Goal: Information Seeking & Learning: Learn about a topic

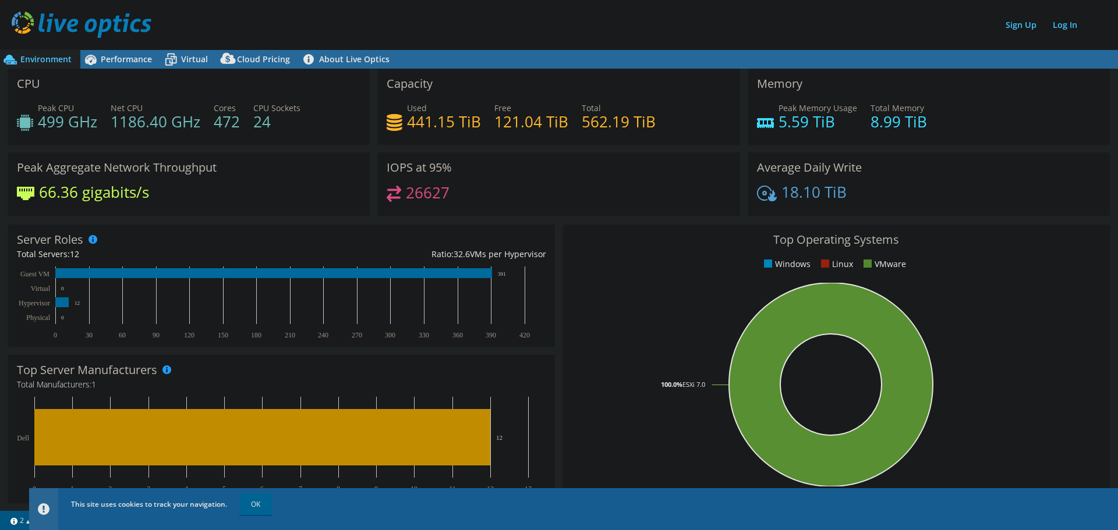
drag, startPoint x: 258, startPoint y: 505, endPoint x: 217, endPoint y: 403, distance: 110.3
click at [258, 505] on link "OK" at bounding box center [255, 504] width 33 height 21
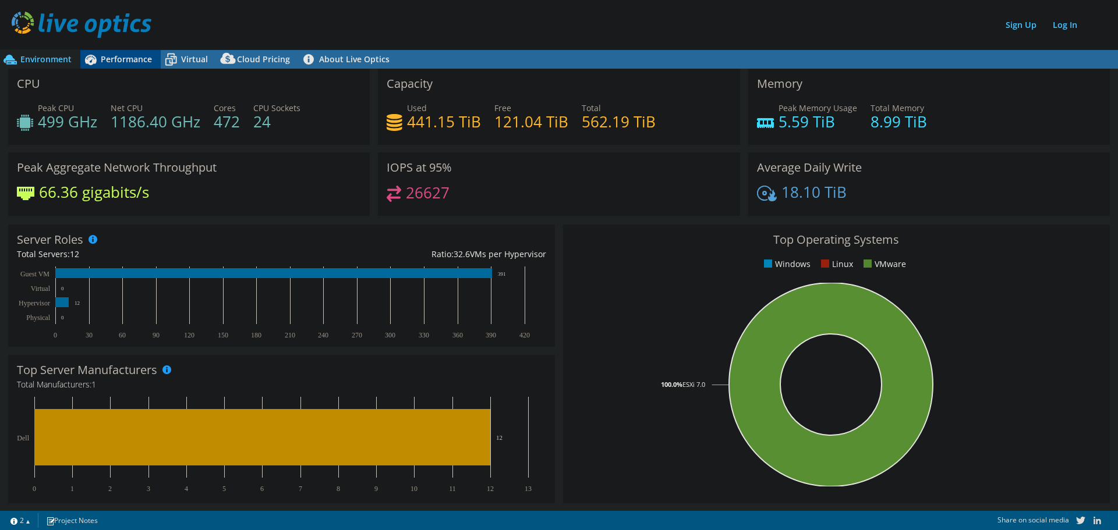
click at [123, 56] on span "Performance" at bounding box center [126, 59] width 51 height 11
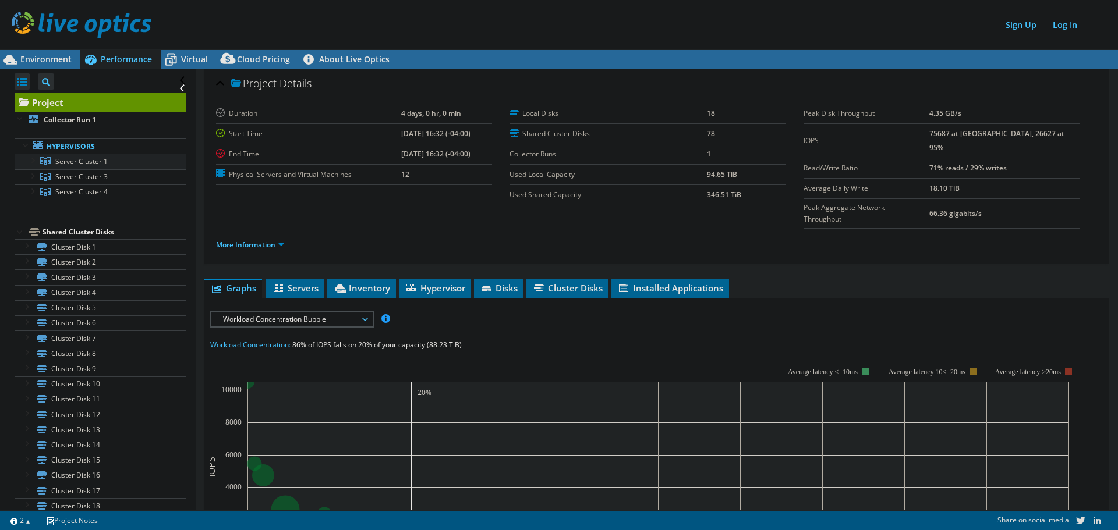
click at [95, 165] on span "Server Cluster 1" at bounding box center [81, 162] width 52 height 10
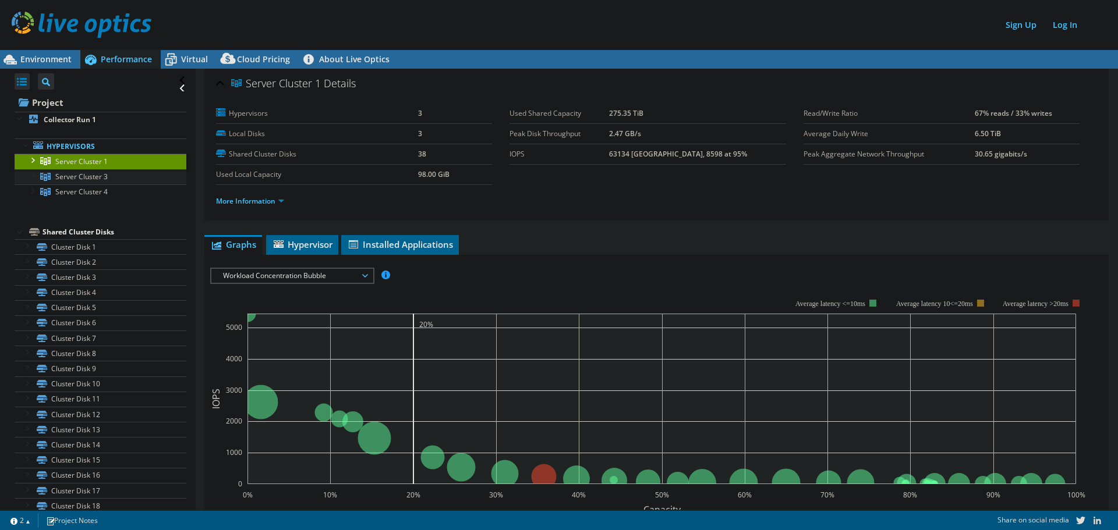
click at [98, 180] on span "Server Cluster 3" at bounding box center [81, 177] width 52 height 10
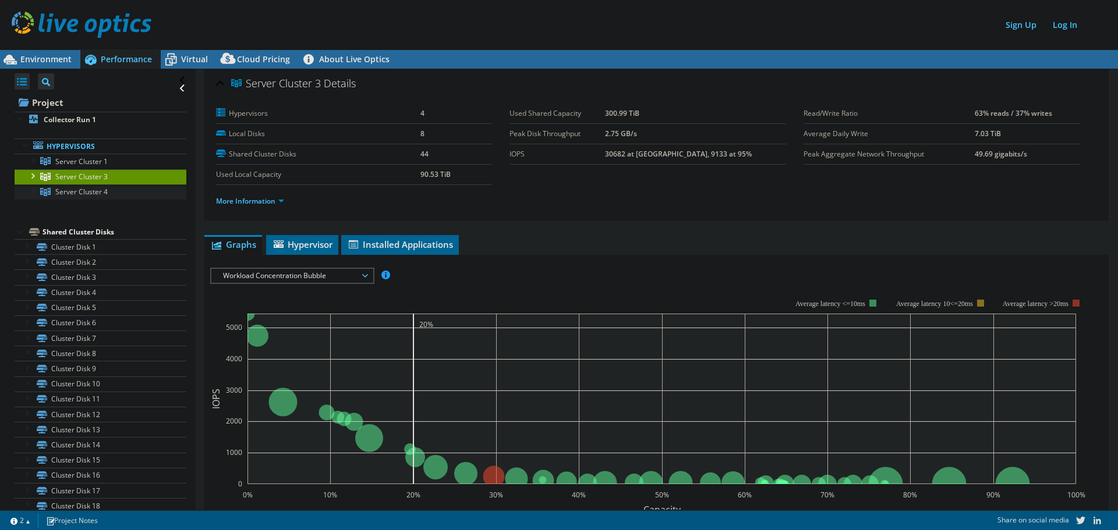
click at [94, 190] on span "Server Cluster 4" at bounding box center [81, 192] width 52 height 10
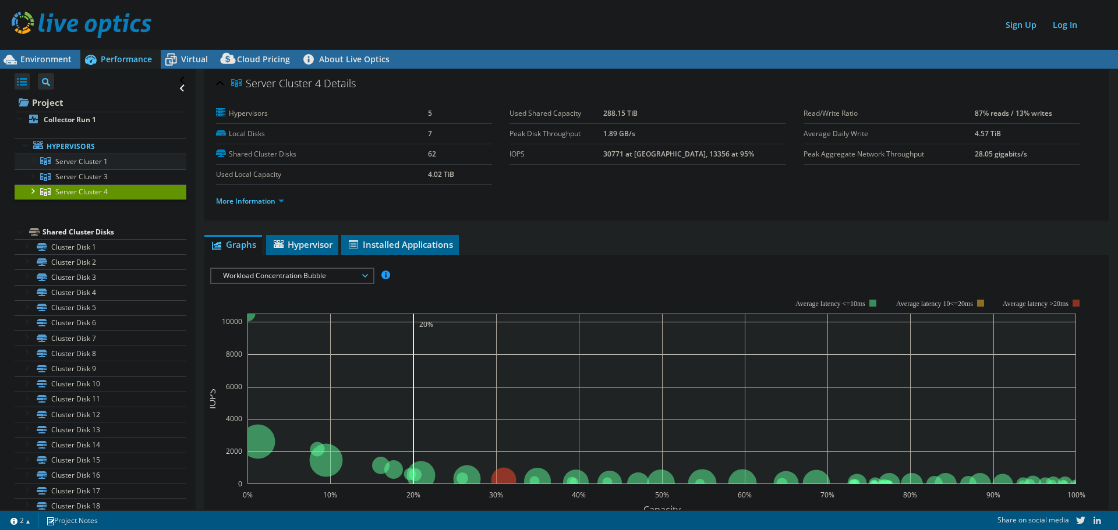
click at [91, 162] on span "Server Cluster 1" at bounding box center [81, 162] width 52 height 10
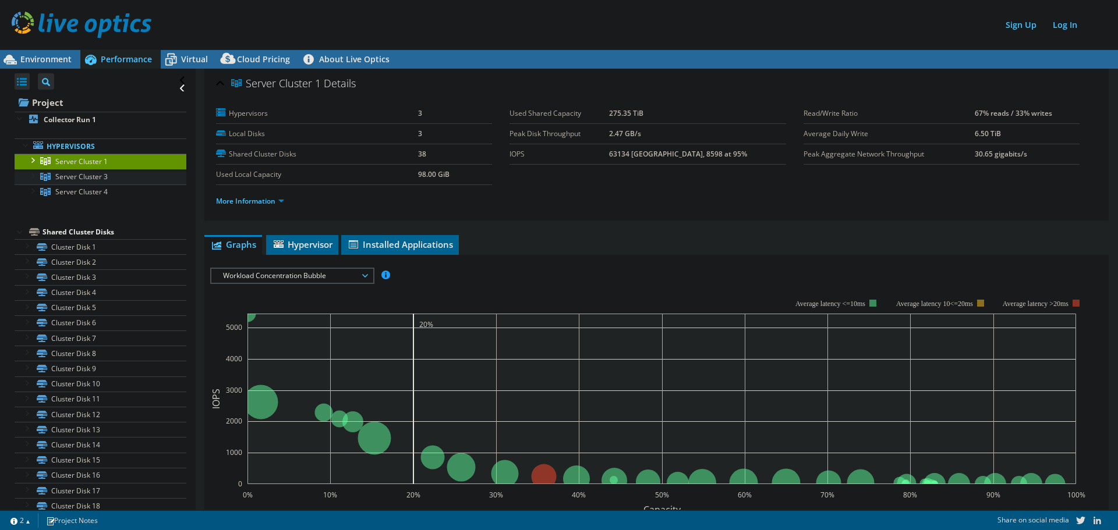
click at [106, 172] on span "Server Cluster 3" at bounding box center [81, 177] width 52 height 10
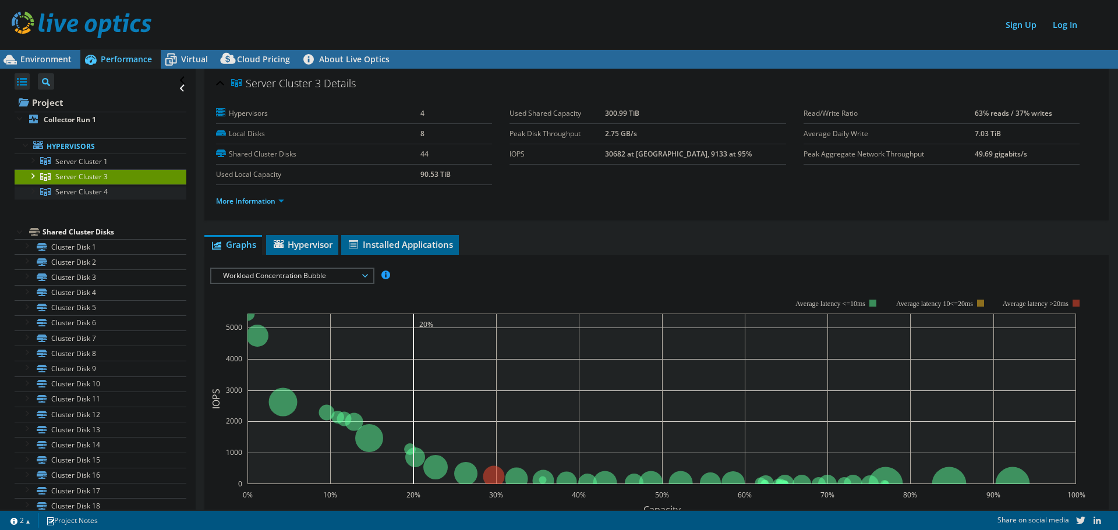
click at [109, 187] on link "Server Cluster 4" at bounding box center [101, 192] width 172 height 15
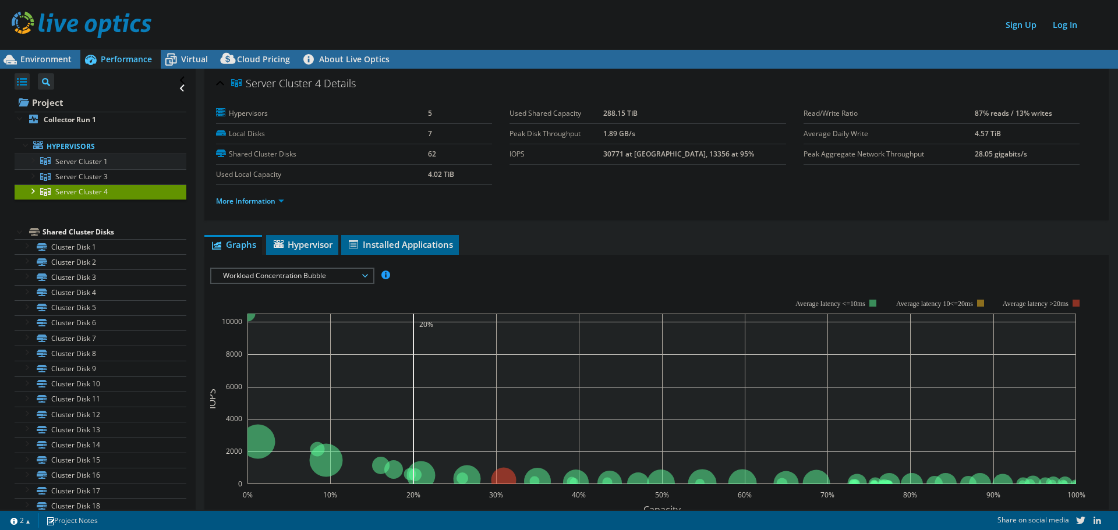
click at [105, 162] on span "Server Cluster 1" at bounding box center [81, 162] width 52 height 10
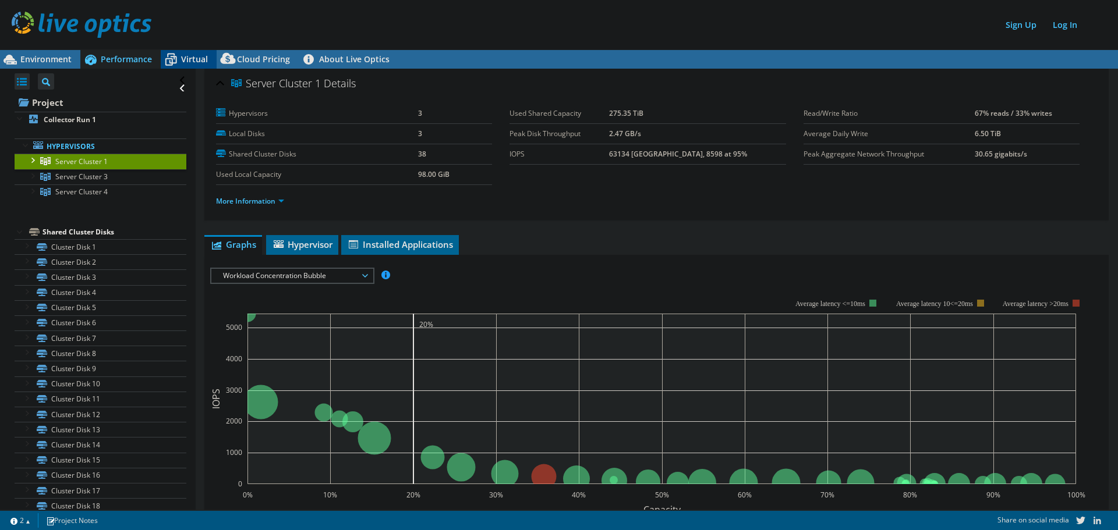
click at [181, 59] on icon at bounding box center [171, 59] width 20 height 20
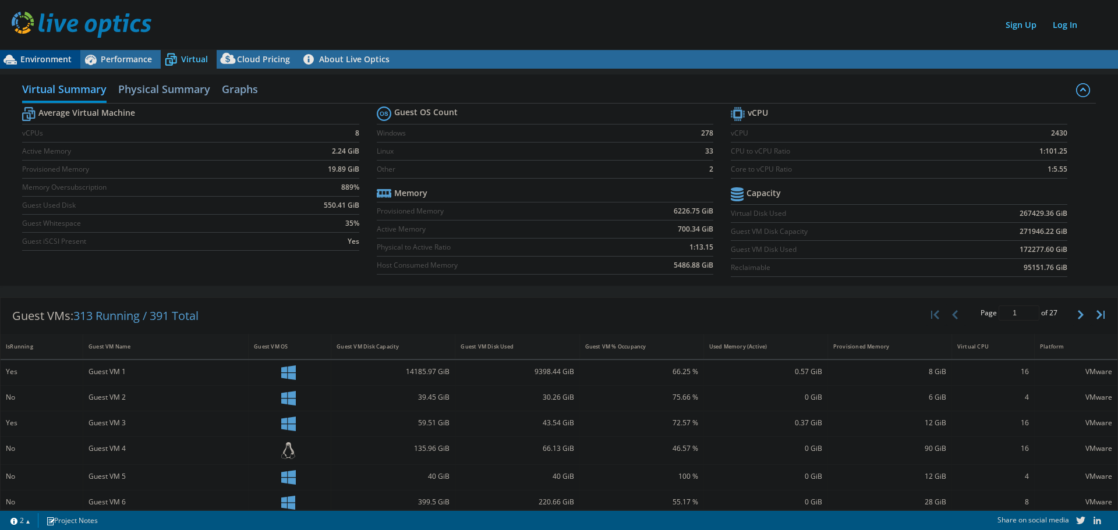
click at [66, 62] on span "Environment" at bounding box center [45, 59] width 51 height 11
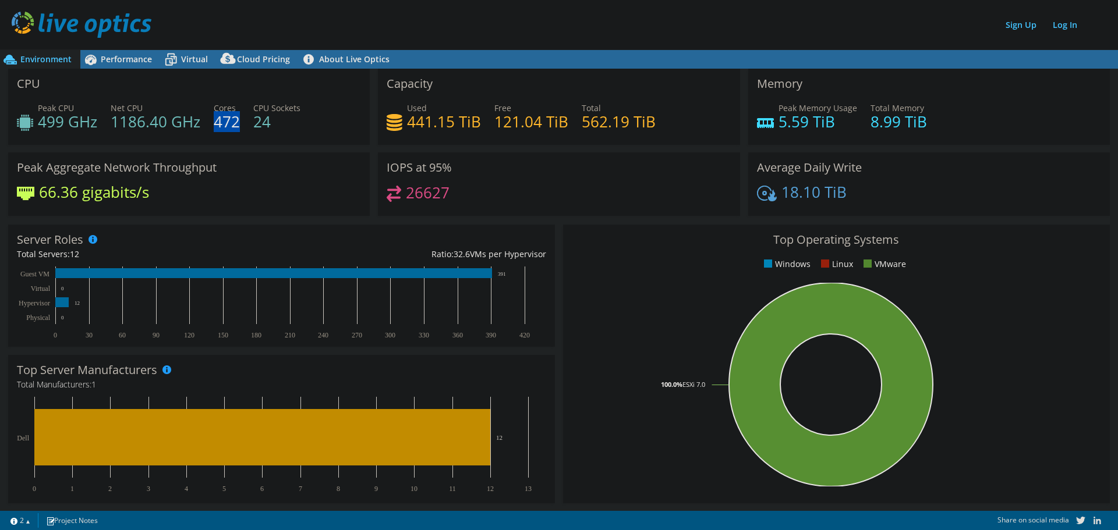
drag, startPoint x: 215, startPoint y: 121, endPoint x: 236, endPoint y: 123, distance: 20.5
click at [236, 123] on h4 "472" at bounding box center [227, 121] width 26 height 13
click at [292, 126] on h4 "24" at bounding box center [276, 121] width 47 height 13
drag, startPoint x: 212, startPoint y: 123, endPoint x: 236, endPoint y: 123, distance: 23.9
click at [236, 123] on div "Peak CPU 499 GHz Net CPU 1186.40 GHz Cores 472 CPU Sockets 24" at bounding box center [189, 121] width 344 height 38
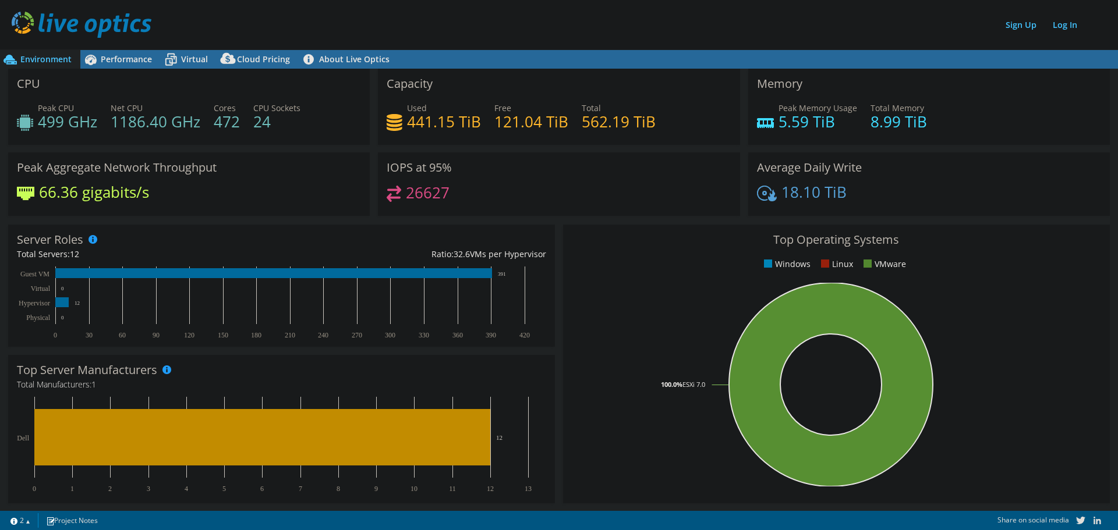
click at [229, 137] on div "Peak CPU 499 GHz Net CPU 1186.40 GHz Cores 472 CPU Sockets 24" at bounding box center [189, 121] width 344 height 38
drag, startPoint x: 224, startPoint y: 121, endPoint x: 238, endPoint y: 122, distance: 13.4
click at [238, 122] on h4 "472" at bounding box center [227, 121] width 26 height 13
click at [175, 62] on icon at bounding box center [171, 59] width 20 height 20
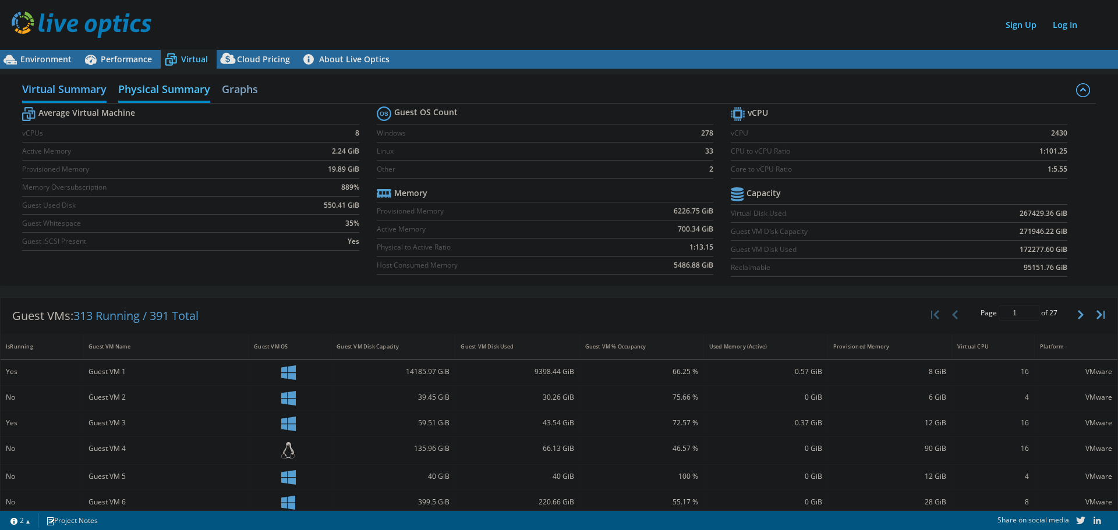
click at [174, 96] on h2 "Physical Summary" at bounding box center [164, 90] width 92 height 26
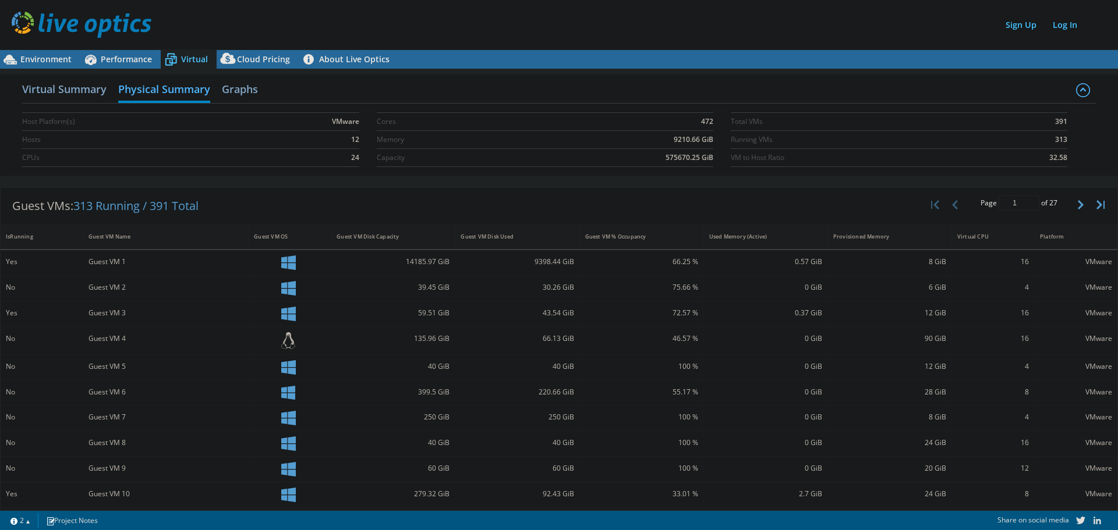
click at [394, 99] on div "Virtual Summary Physical Summary Graphs" at bounding box center [558, 90] width 1073 height 26
click at [71, 86] on h2 "Virtual Summary" at bounding box center [64, 90] width 84 height 26
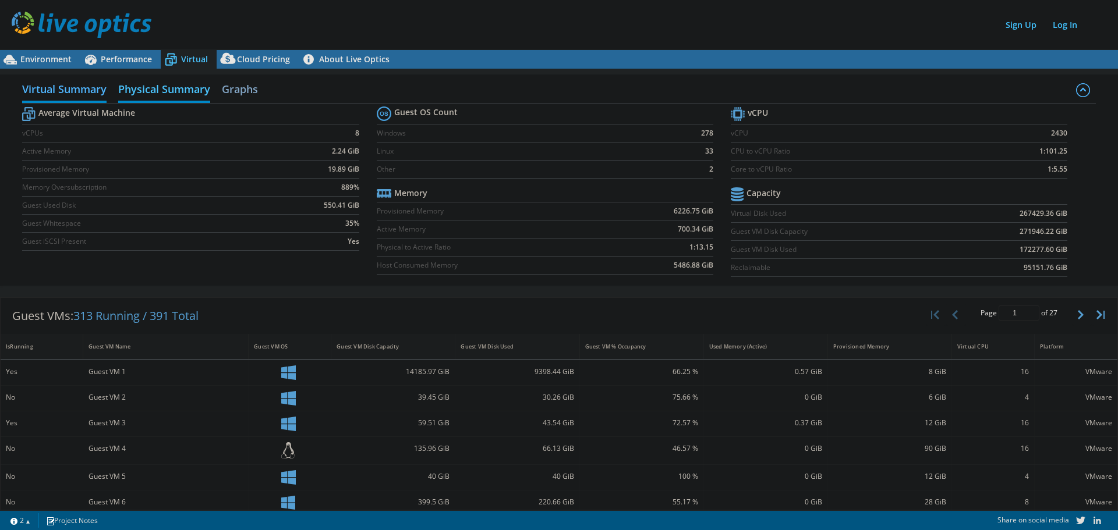
click at [189, 86] on h2 "Physical Summary" at bounding box center [164, 90] width 92 height 26
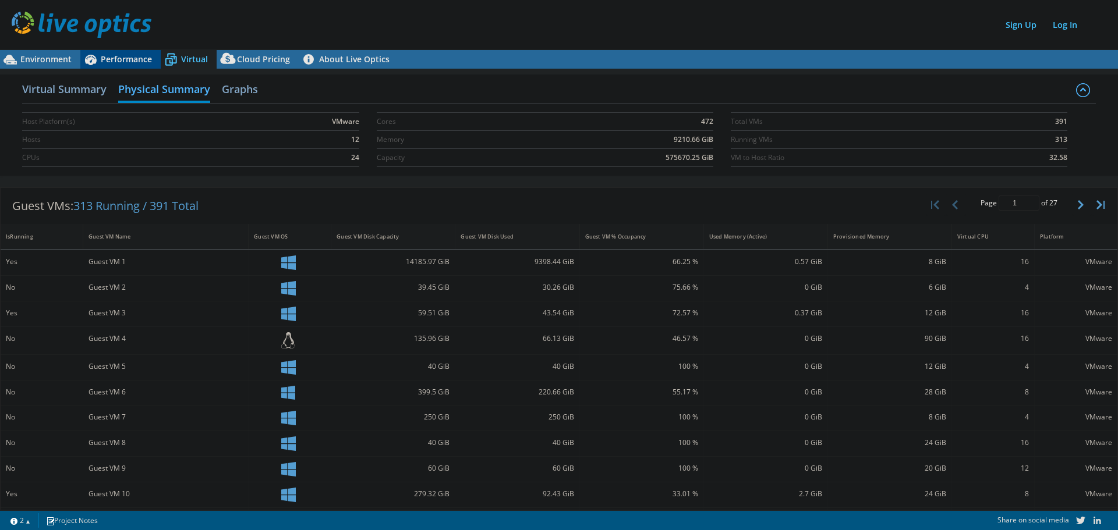
click at [104, 65] on div "Performance" at bounding box center [120, 59] width 80 height 19
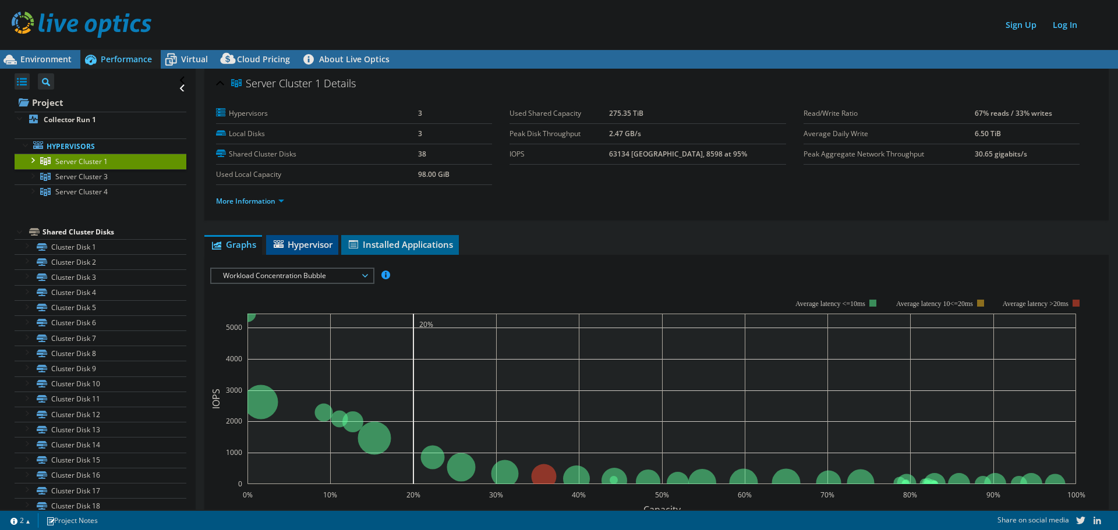
click at [312, 241] on span "Hypervisor" at bounding box center [302, 245] width 61 height 12
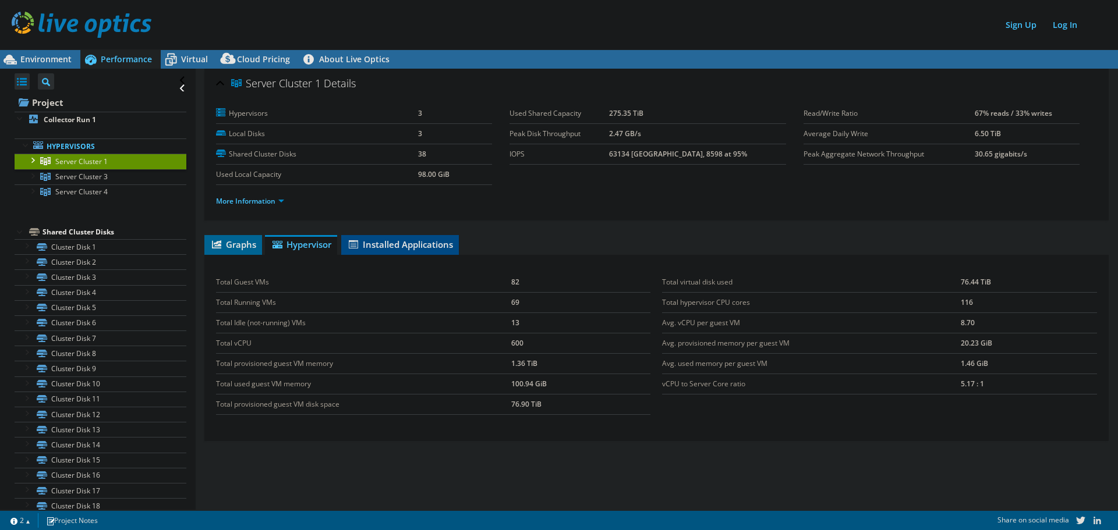
click at [388, 249] on span "Installed Applications" at bounding box center [400, 245] width 106 height 12
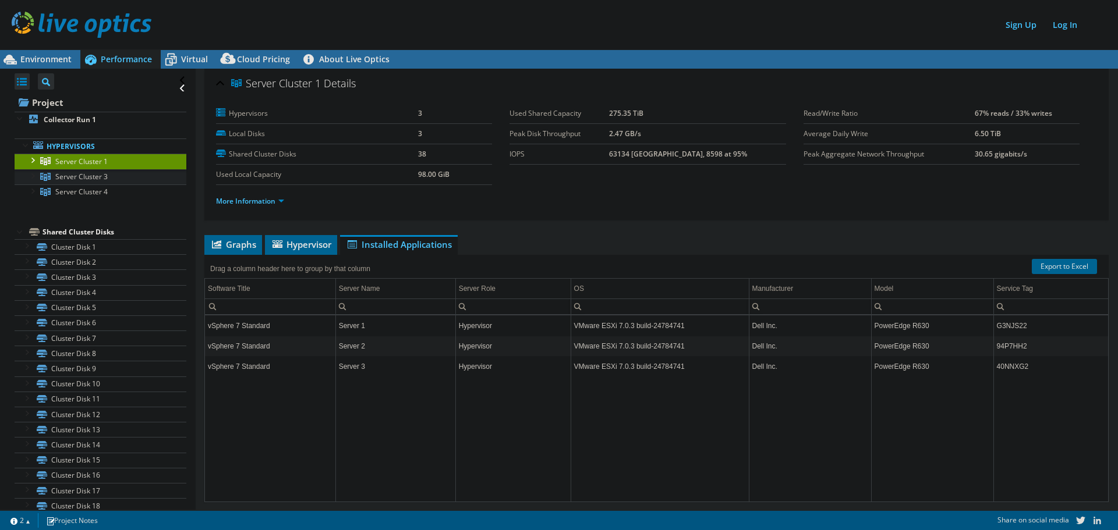
click at [112, 180] on link "Server Cluster 3" at bounding box center [101, 176] width 172 height 15
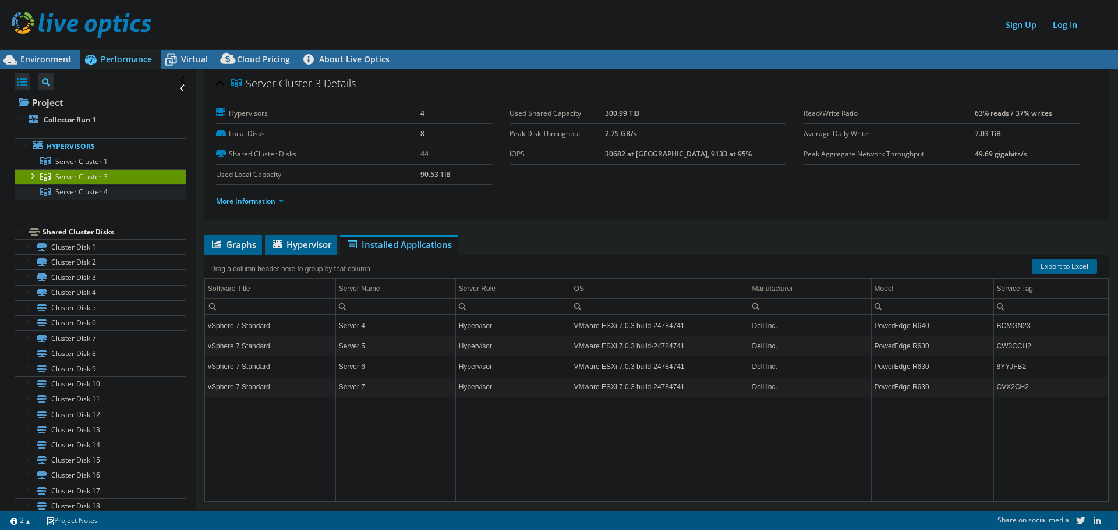
click at [111, 189] on link "Server Cluster 4" at bounding box center [101, 192] width 172 height 15
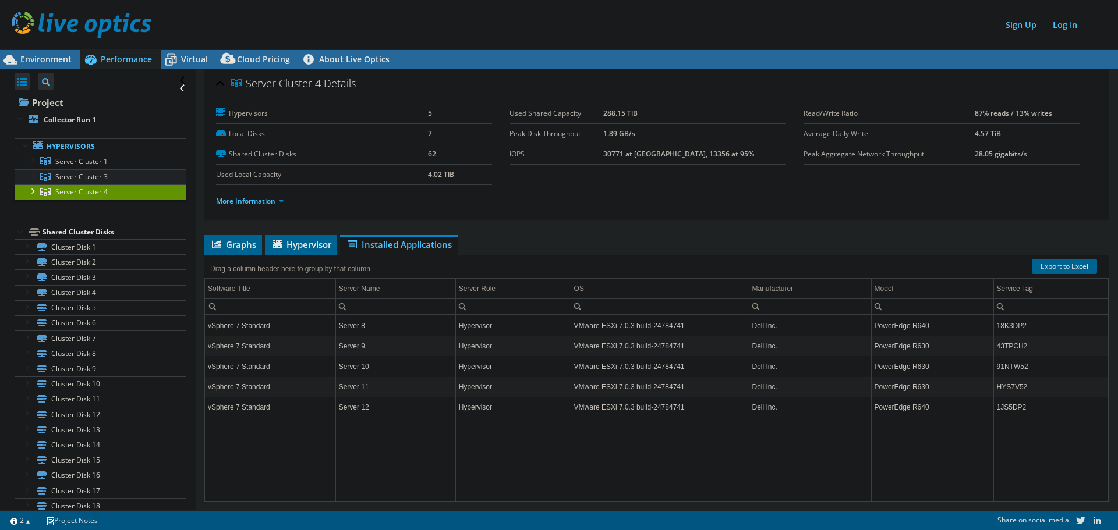
click at [118, 169] on link "Server Cluster 3" at bounding box center [101, 176] width 172 height 15
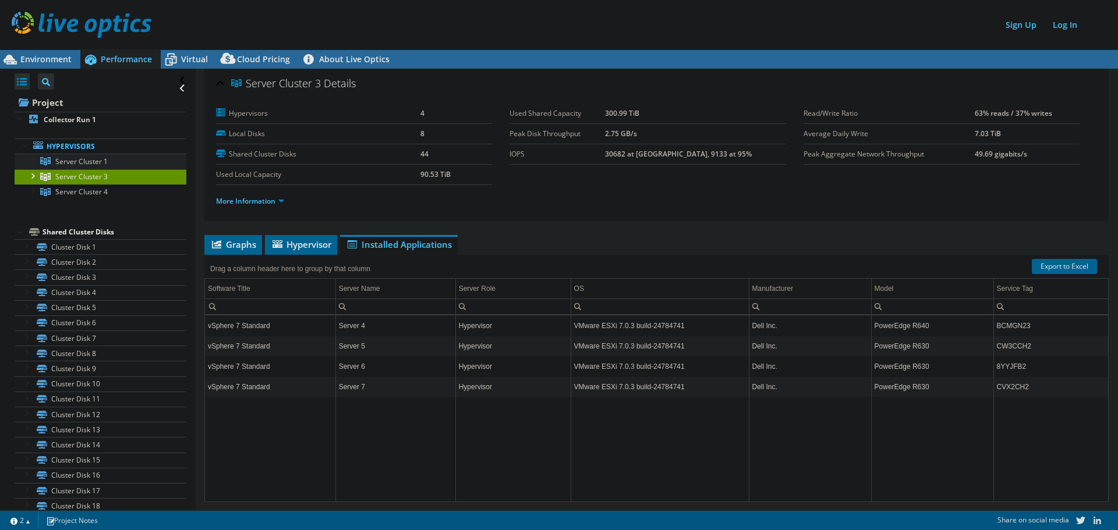
click at [121, 167] on link "Server Cluster 1" at bounding box center [101, 161] width 172 height 15
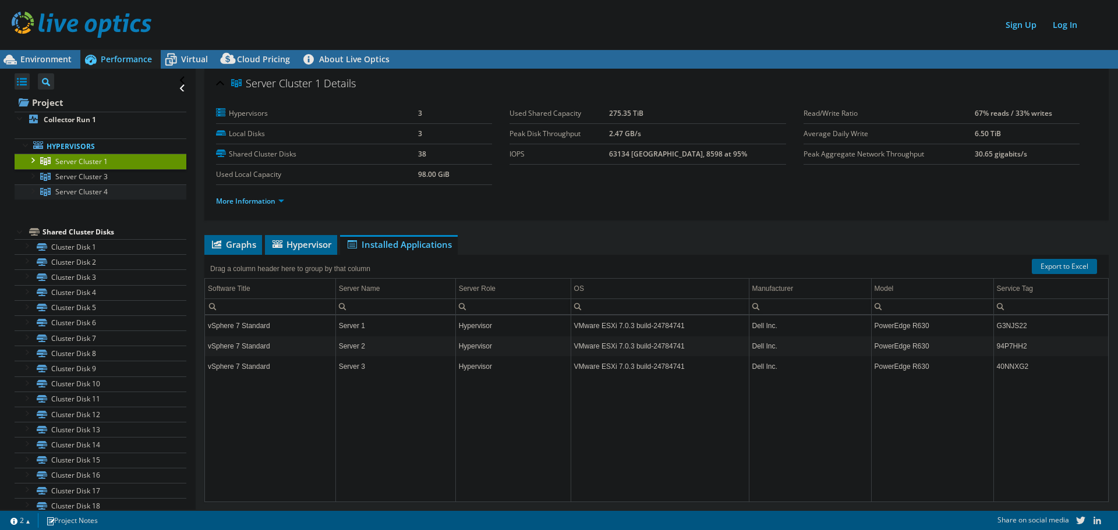
click at [111, 190] on link "Server Cluster 4" at bounding box center [101, 192] width 172 height 15
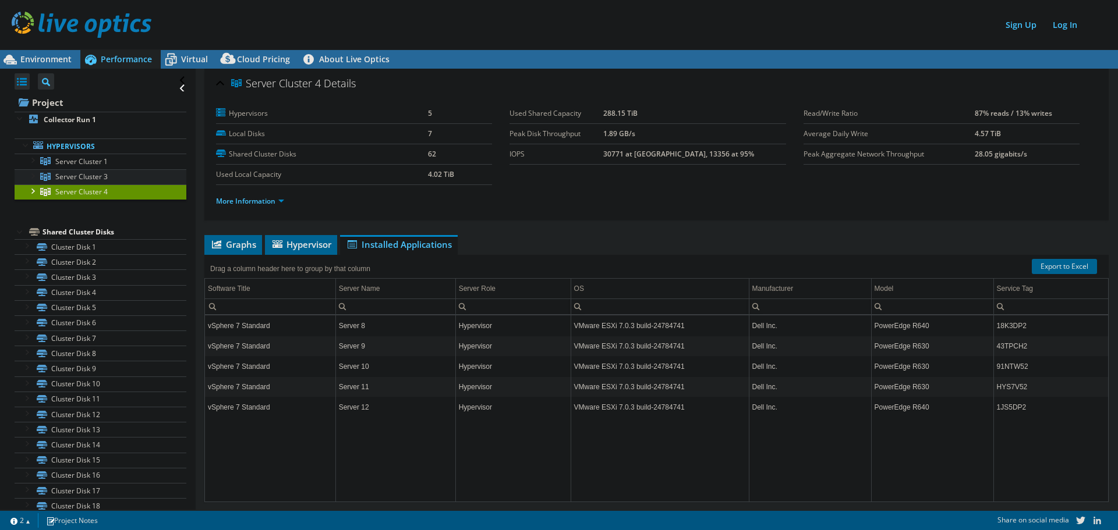
click at [114, 173] on link "Server Cluster 3" at bounding box center [101, 176] width 172 height 15
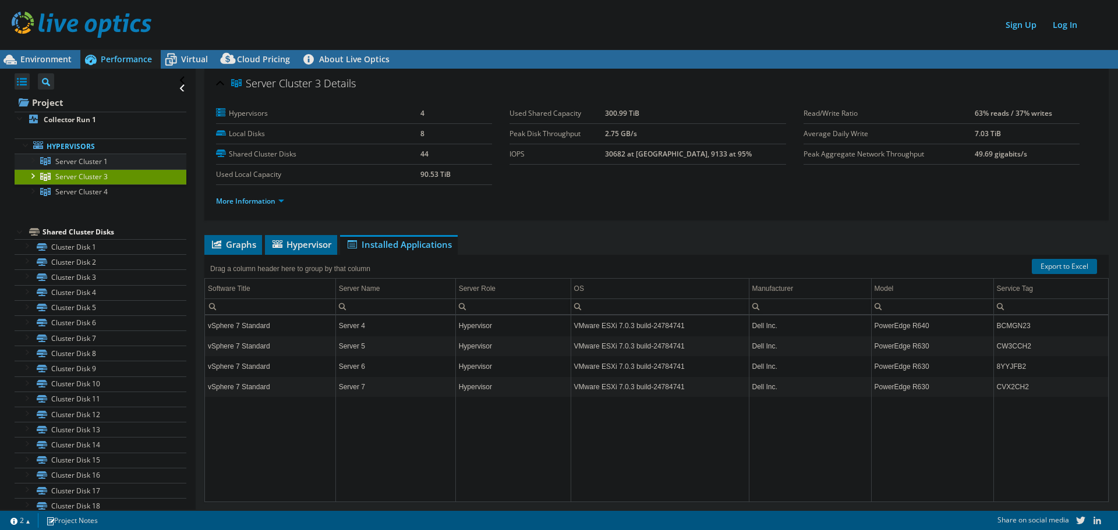
click at [118, 164] on link "Server Cluster 1" at bounding box center [101, 161] width 172 height 15
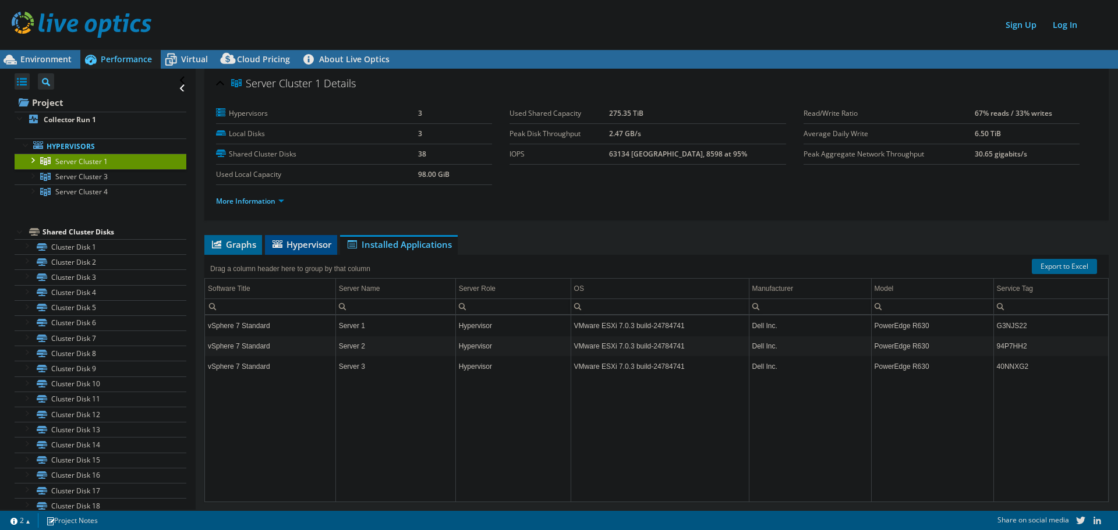
click at [312, 244] on span "Hypervisor" at bounding box center [301, 245] width 61 height 12
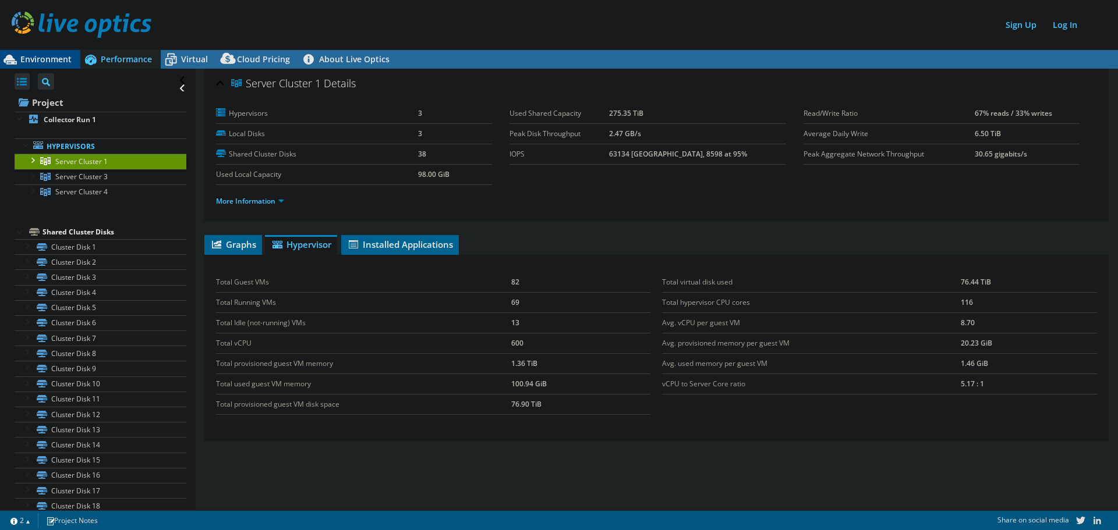
click at [52, 59] on span "Environment" at bounding box center [45, 59] width 51 height 11
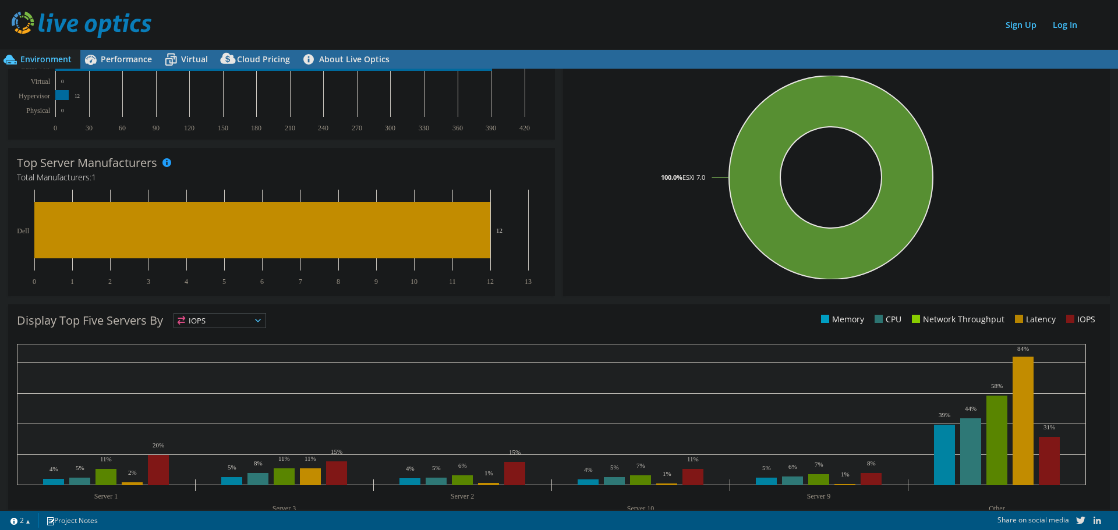
scroll to position [237, 0]
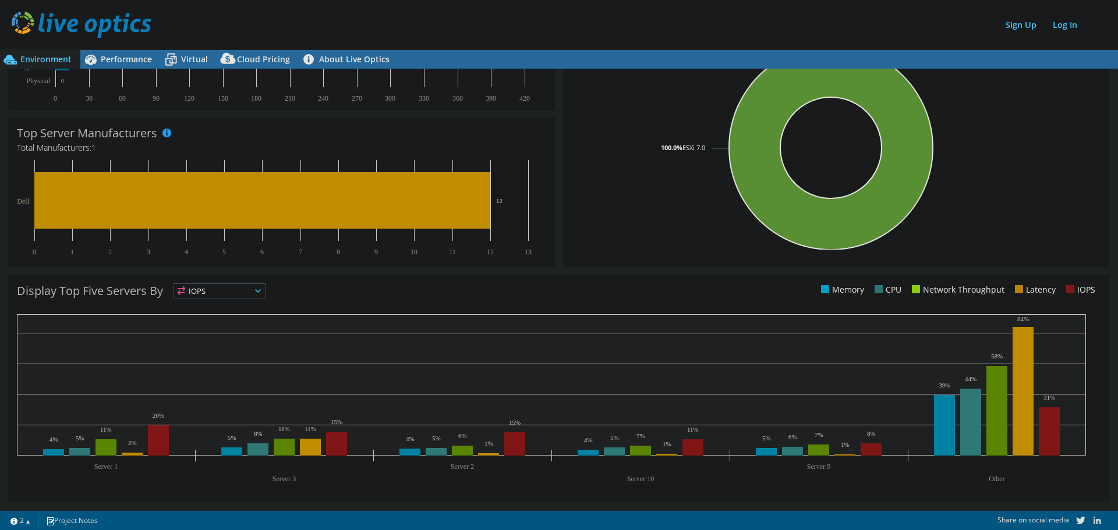
click at [256, 289] on span "IOPS" at bounding box center [219, 291] width 91 height 14
click at [203, 332] on li "CPU" at bounding box center [219, 339] width 91 height 16
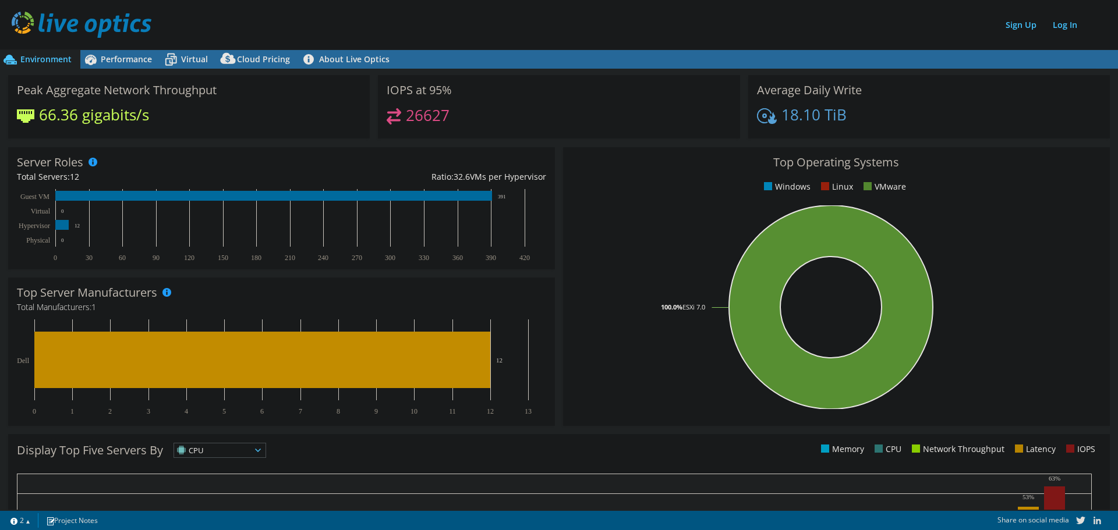
scroll to position [0, 0]
